Goal: Information Seeking & Learning: Learn about a topic

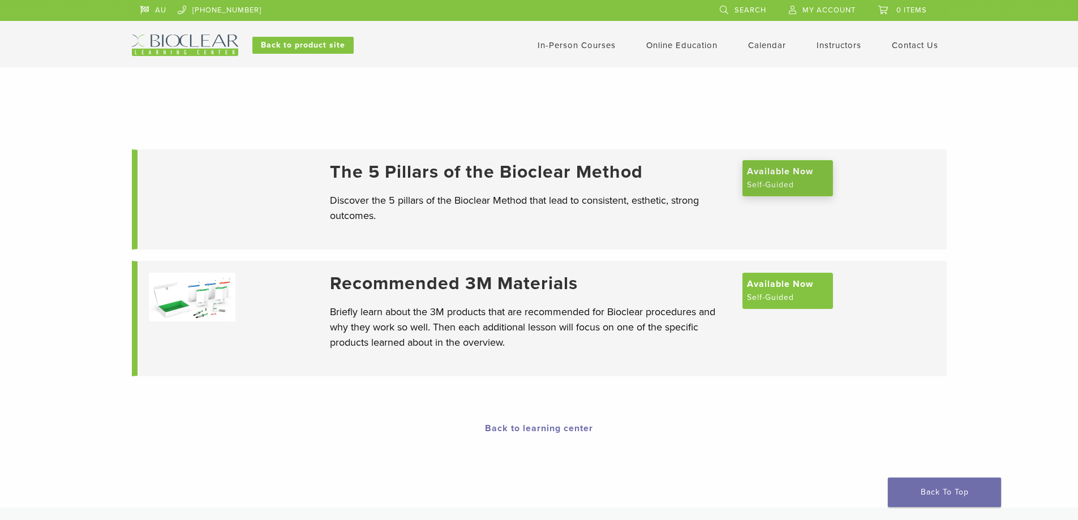
click at [785, 178] on span "Available Now" at bounding box center [780, 172] width 66 height 14
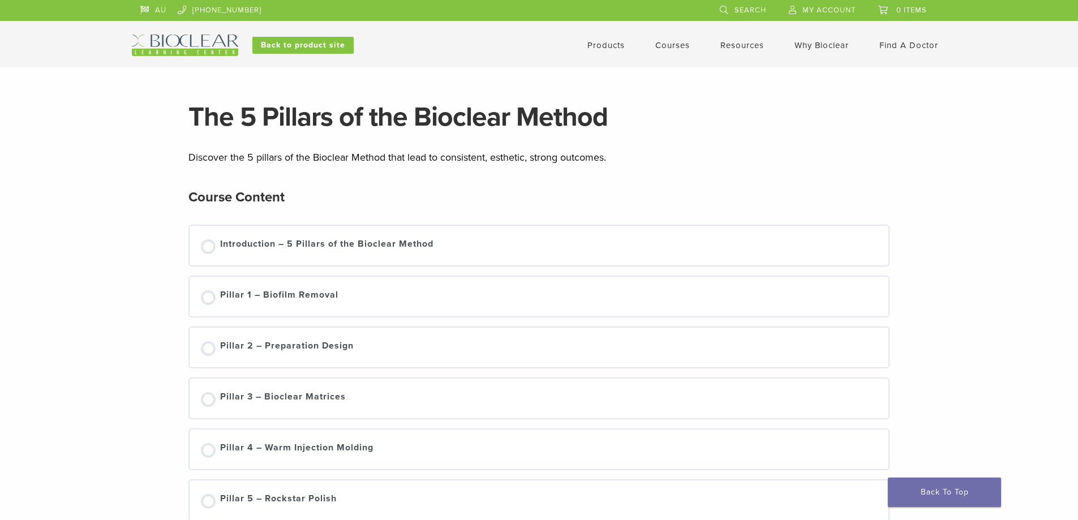
click at [199, 252] on div "Introduction – 5 Pillars of the Bioclear Method" at bounding box center [540, 246] width 700 height 40
click at [245, 245] on div "Introduction – 5 Pillars of the Bioclear Method" at bounding box center [326, 245] width 213 height 17
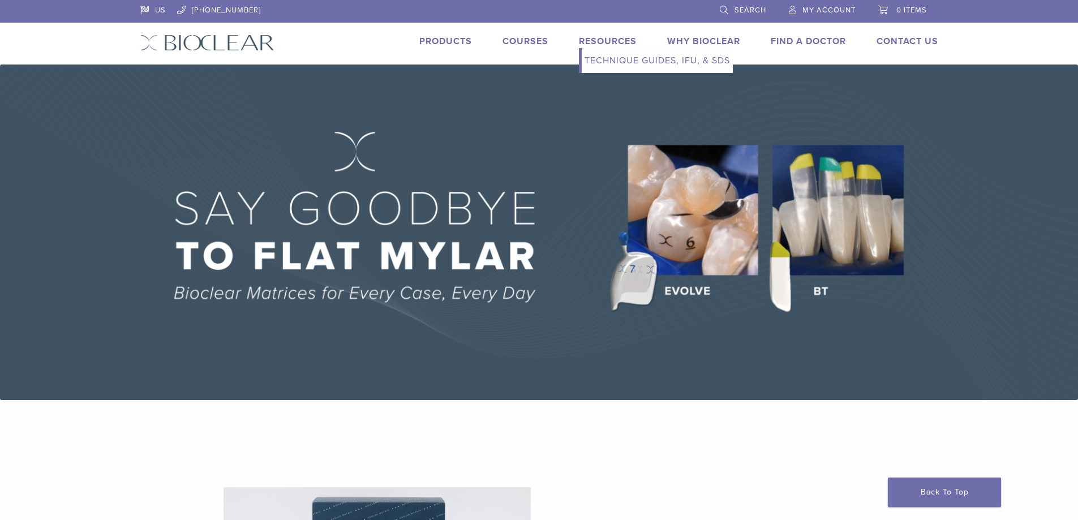
click at [601, 44] on link "Resources" at bounding box center [608, 41] width 58 height 11
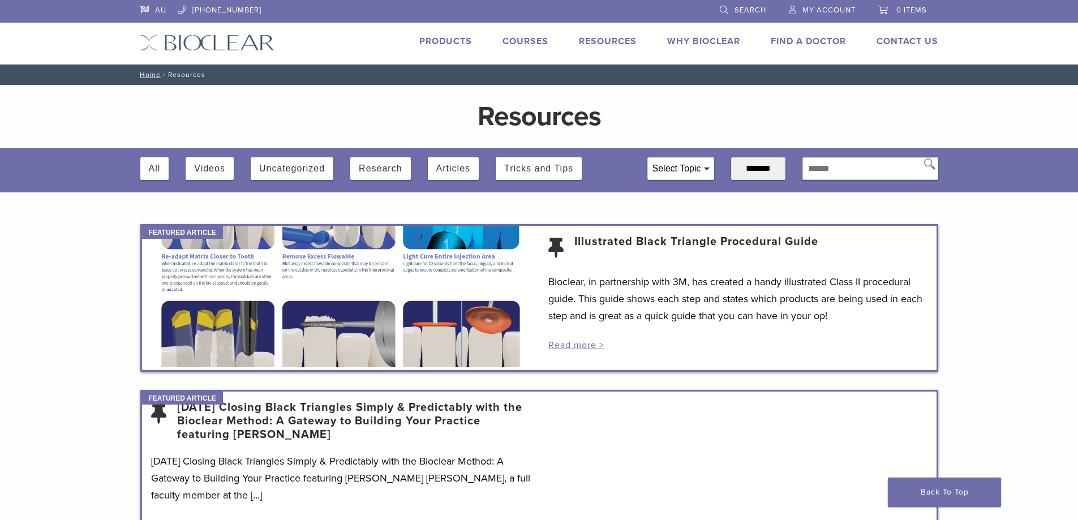
click at [524, 42] on link "Courses" at bounding box center [526, 41] width 46 height 11
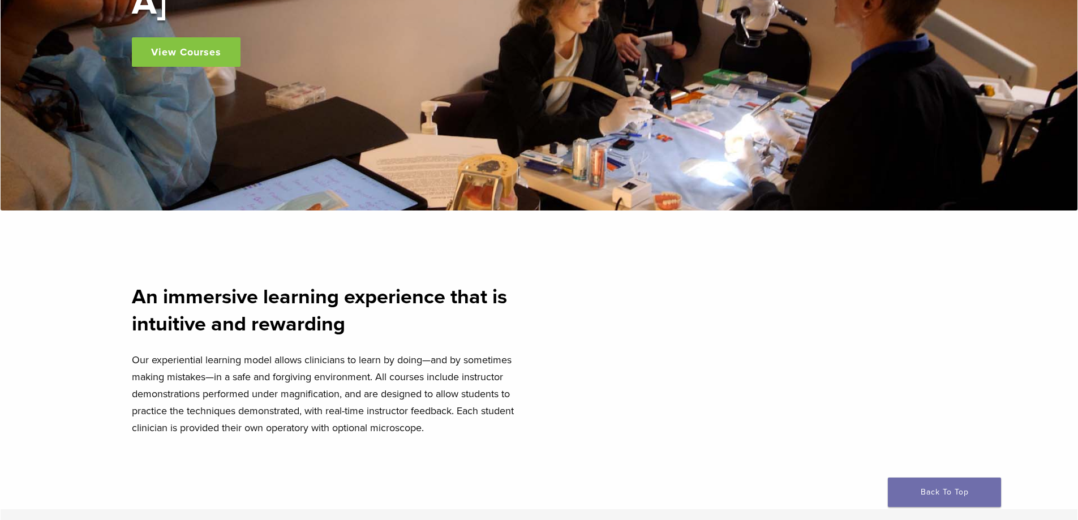
scroll to position [113, 0]
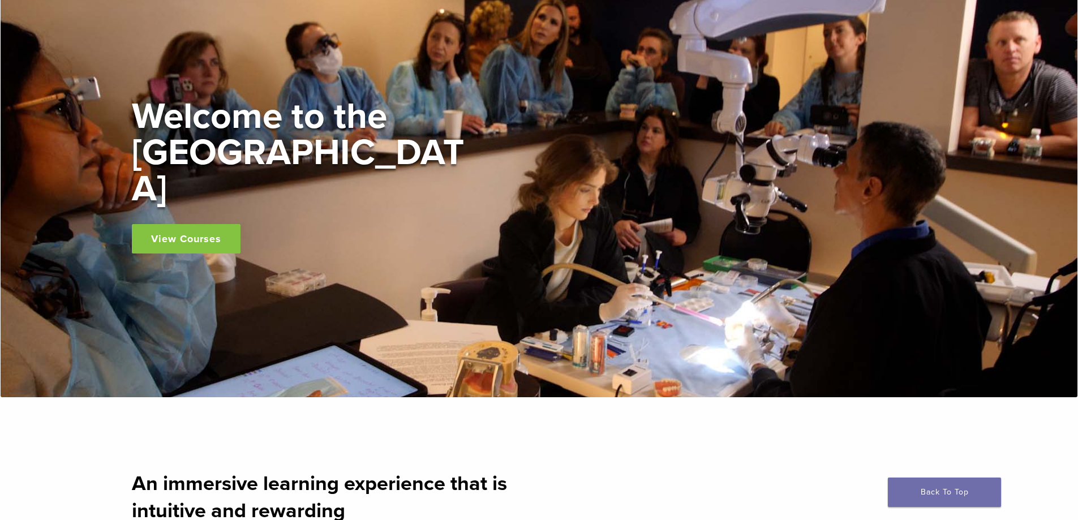
click at [202, 224] on link "View Courses" at bounding box center [186, 238] width 109 height 29
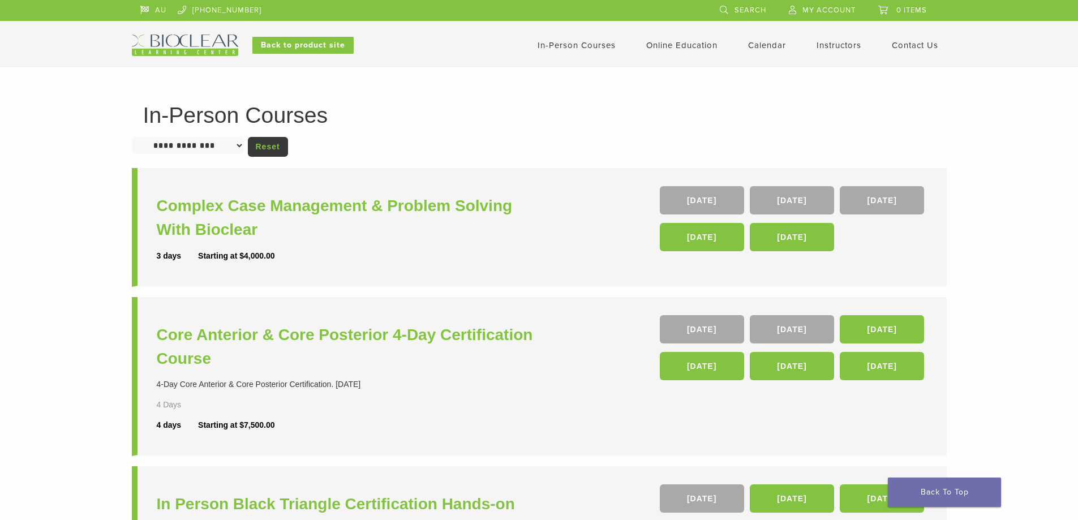
click at [244, 146] on select "**********" at bounding box center [188, 145] width 112 height 17
click at [408, 130] on div "**********" at bounding box center [539, 462] width 815 height 717
click at [677, 42] on link "Online Education" at bounding box center [681, 45] width 71 height 10
click at [672, 84] on link "Self Guided" at bounding box center [683, 89] width 68 height 25
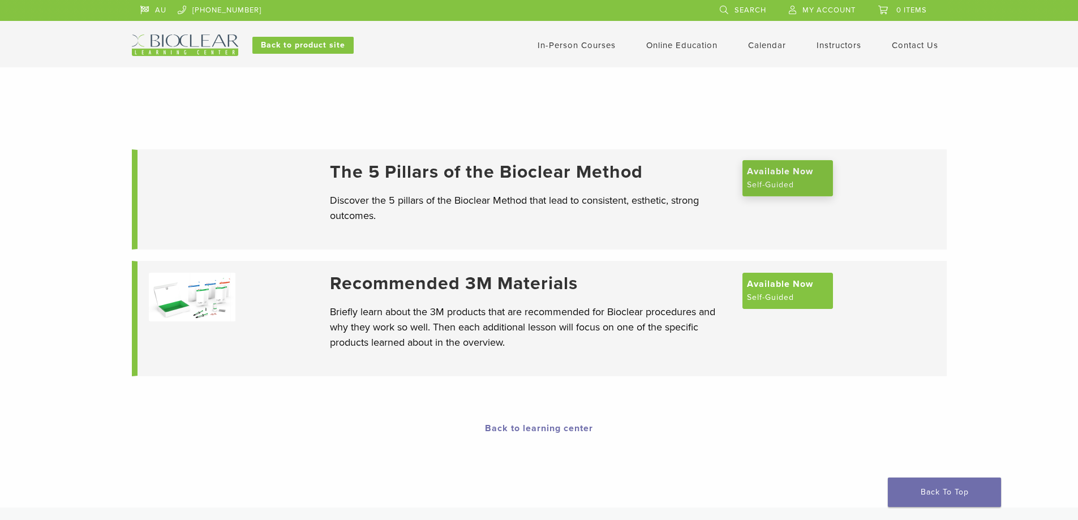
click at [795, 170] on span "Available Now" at bounding box center [780, 172] width 66 height 14
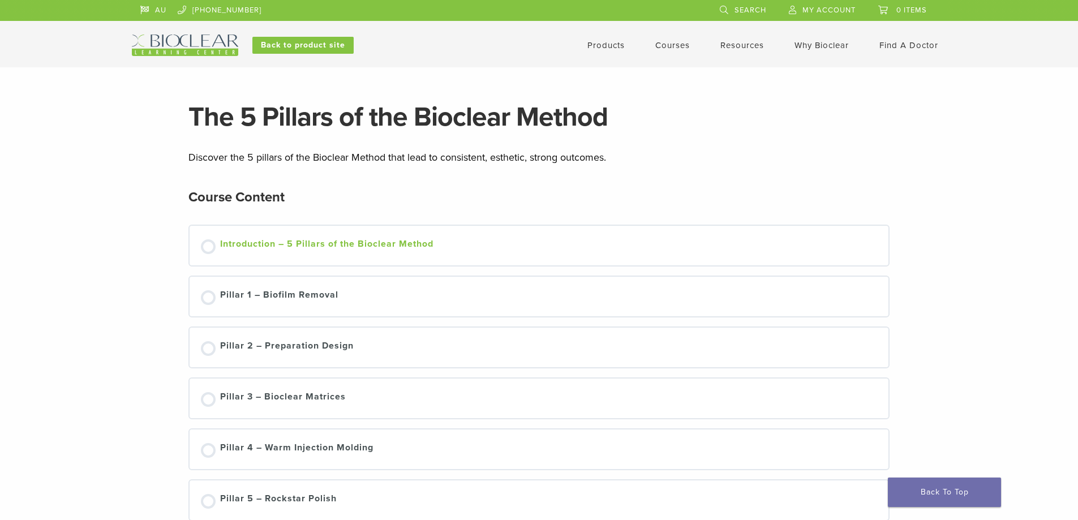
drag, startPoint x: 204, startPoint y: 244, endPoint x: 213, endPoint y: 244, distance: 8.5
click at [205, 243] on div at bounding box center [208, 246] width 15 height 15
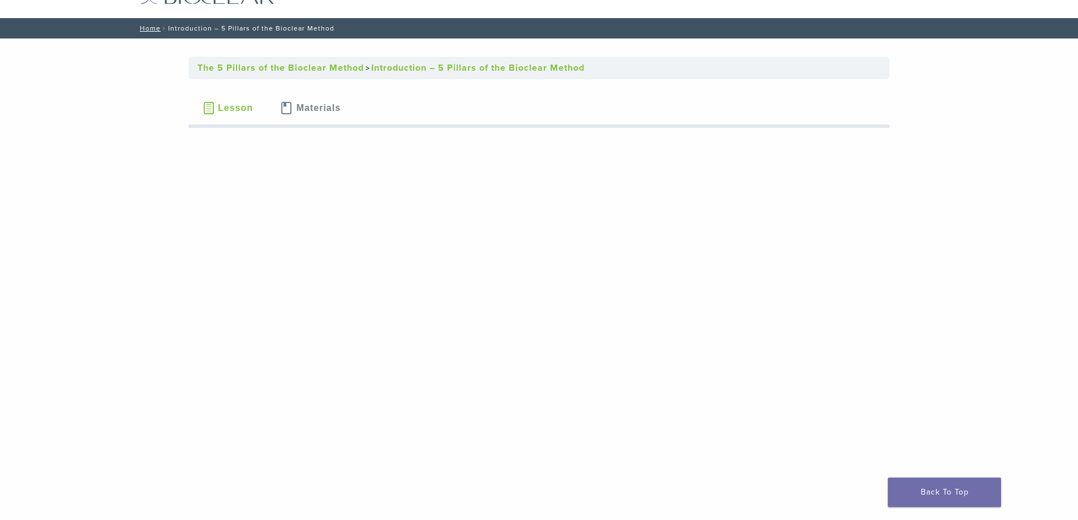
scroll to position [113, 0]
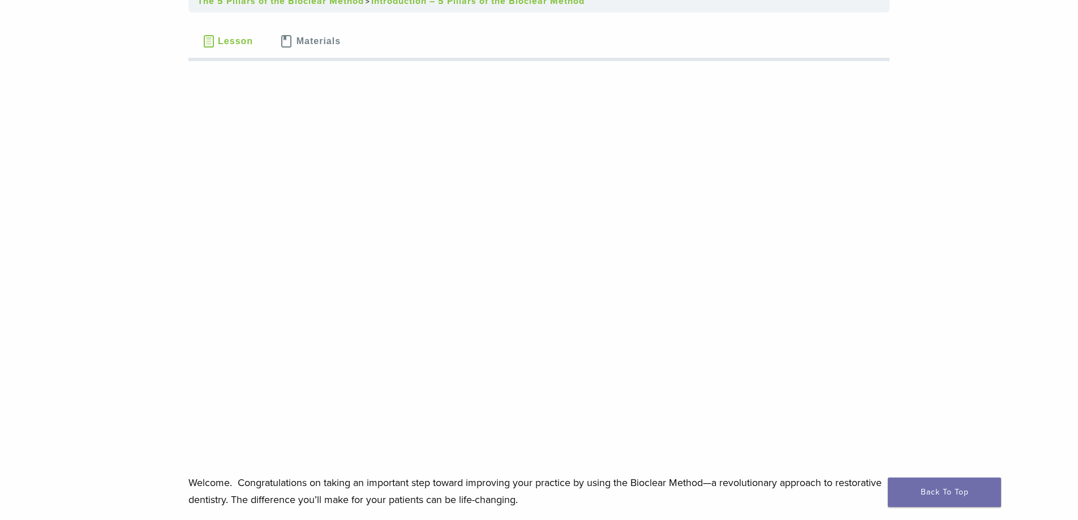
drag, startPoint x: 1017, startPoint y: 425, endPoint x: 810, endPoint y: 503, distance: 221.4
